Goal: Transaction & Acquisition: Download file/media

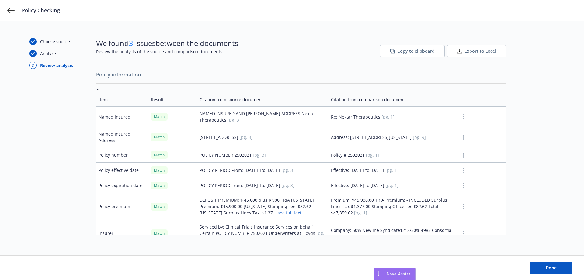
scroll to position [1245, 0]
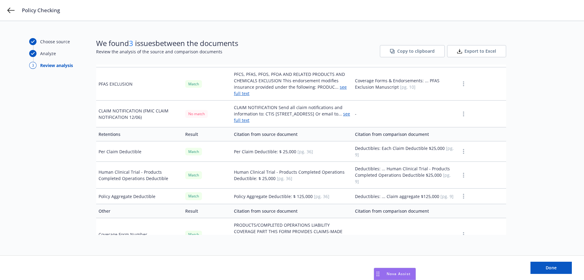
click at [477, 52] on span "Export to Excel" at bounding box center [480, 51] width 32 height 6
